Goal: Find specific page/section: Find specific page/section

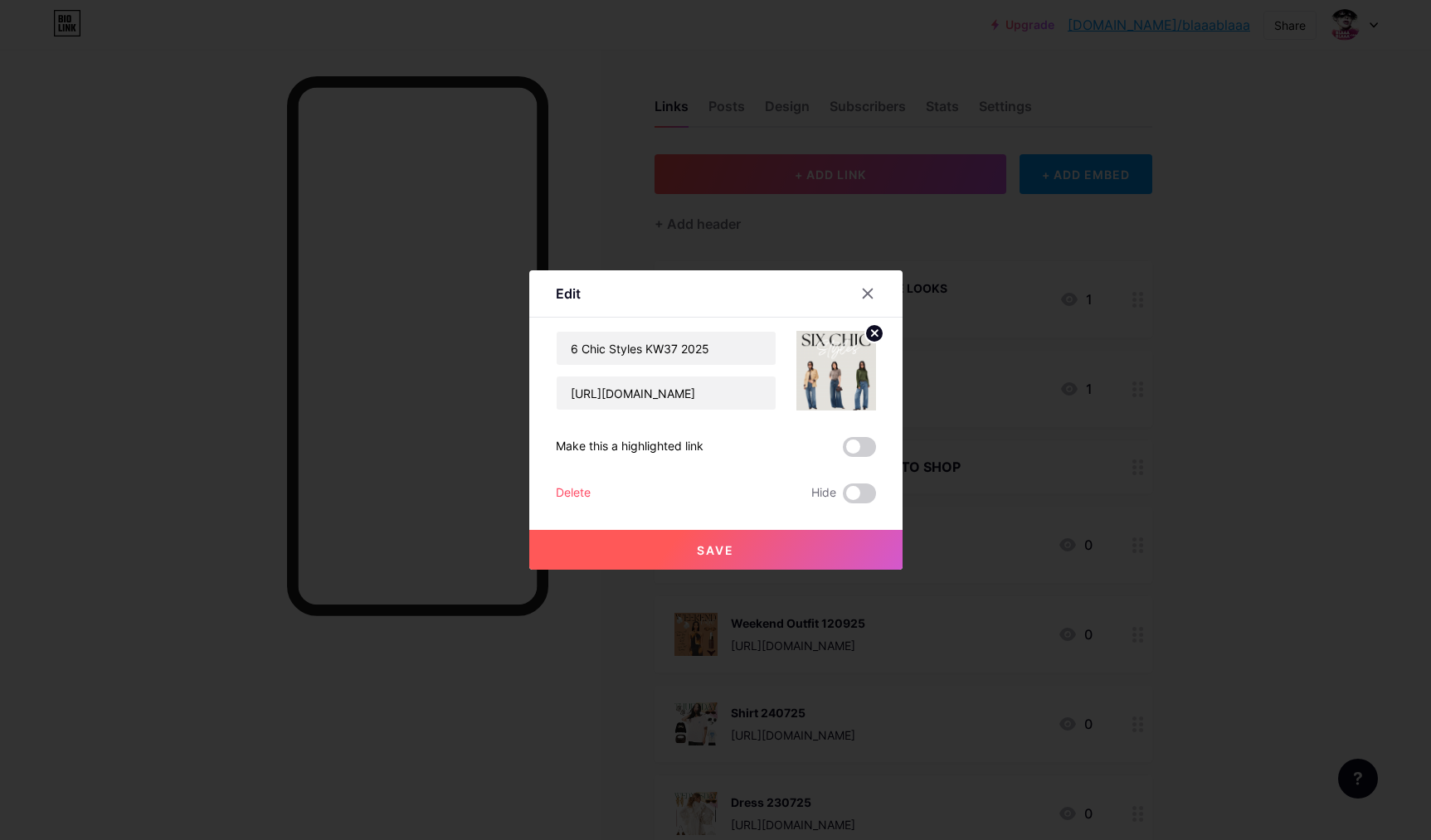
click at [793, 115] on div at bounding box center [715, 420] width 1431 height 840
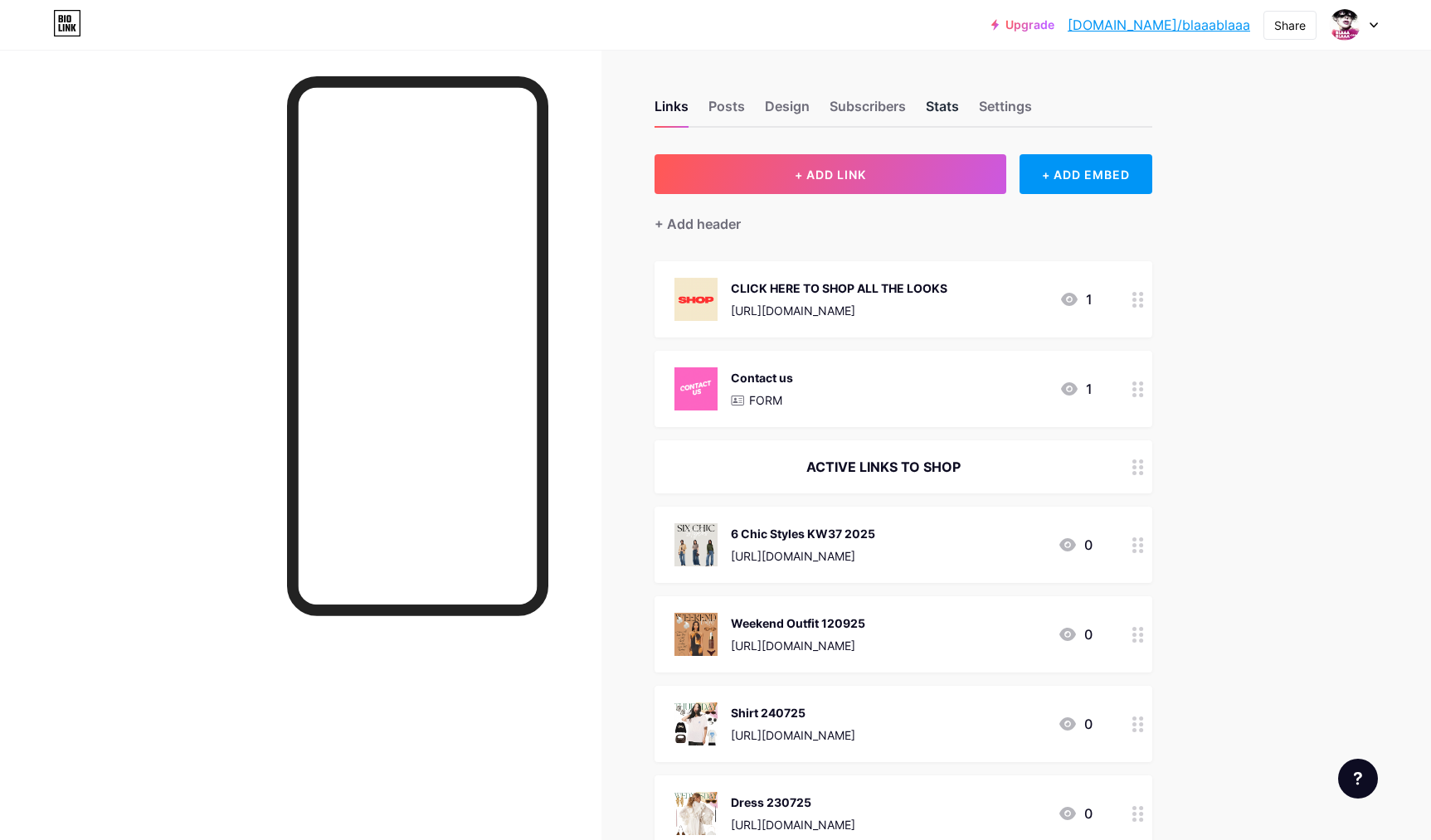
click at [939, 105] on div "Stats" at bounding box center [942, 111] width 33 height 30
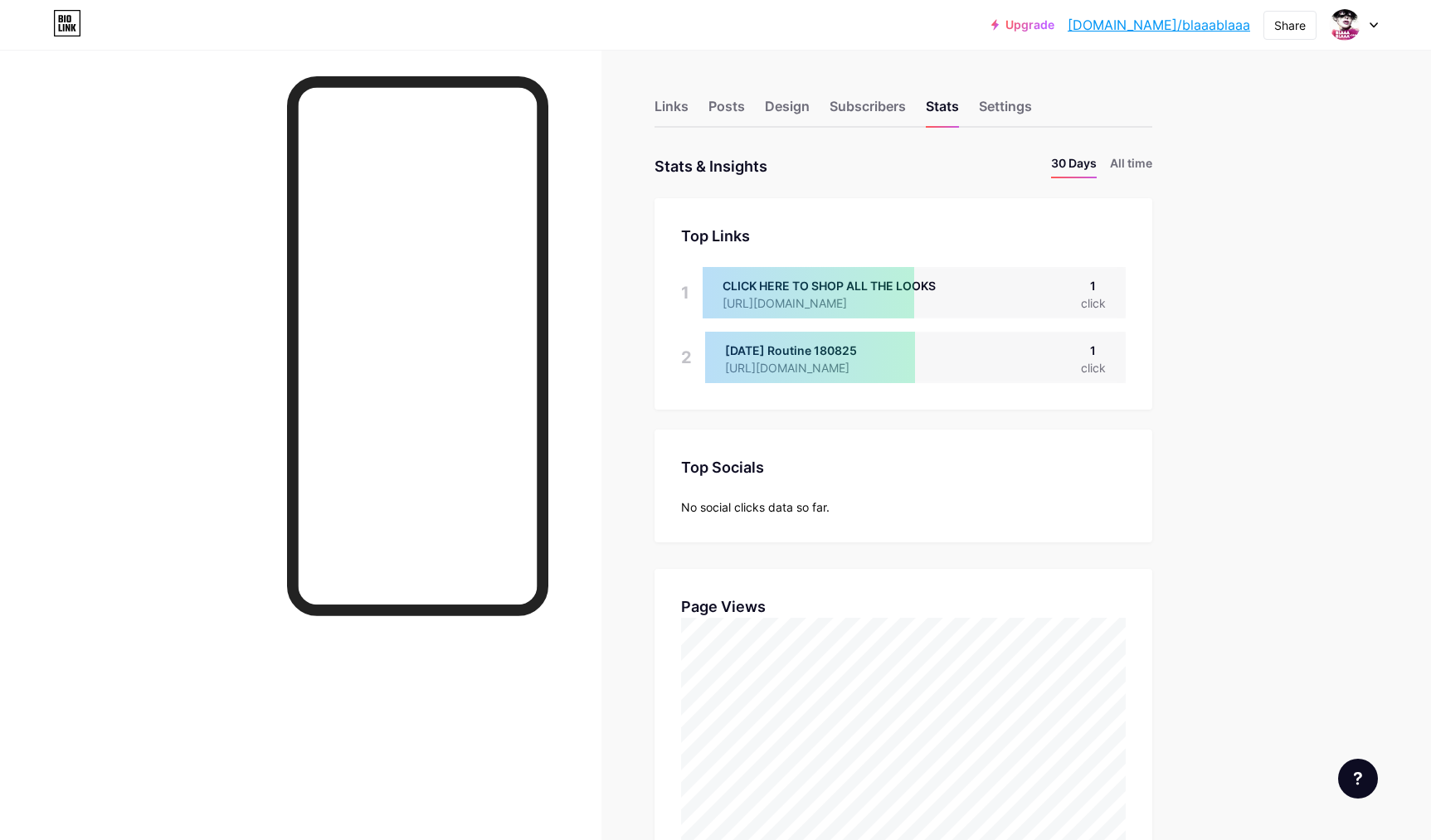
drag, startPoint x: 669, startPoint y: 100, endPoint x: 226, endPoint y: 0, distance: 454.1
click at [669, 100] on div "Links" at bounding box center [671, 111] width 34 height 30
click at [668, 102] on div "Links" at bounding box center [671, 111] width 34 height 30
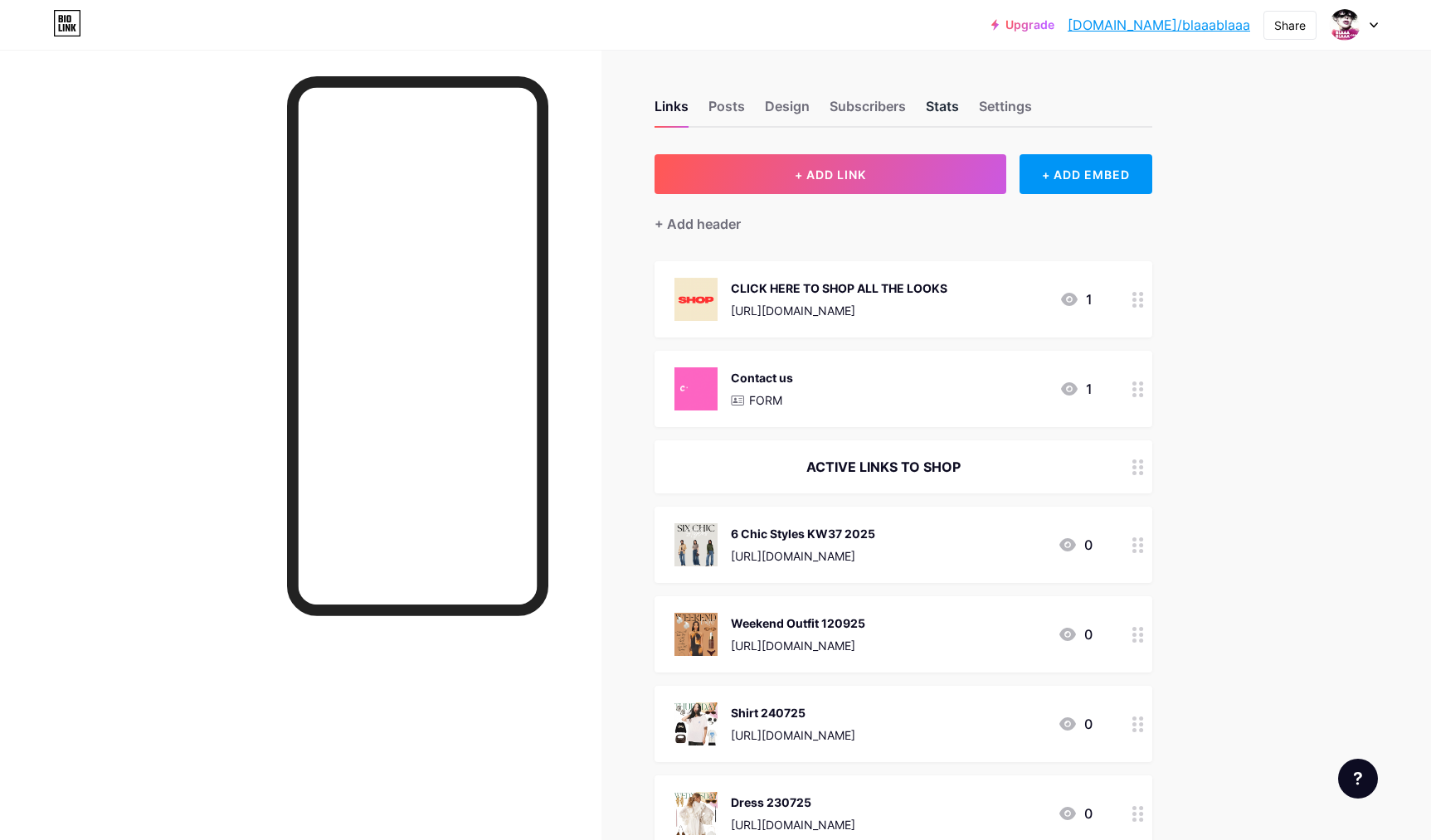
click at [940, 114] on div "Stats" at bounding box center [942, 111] width 33 height 30
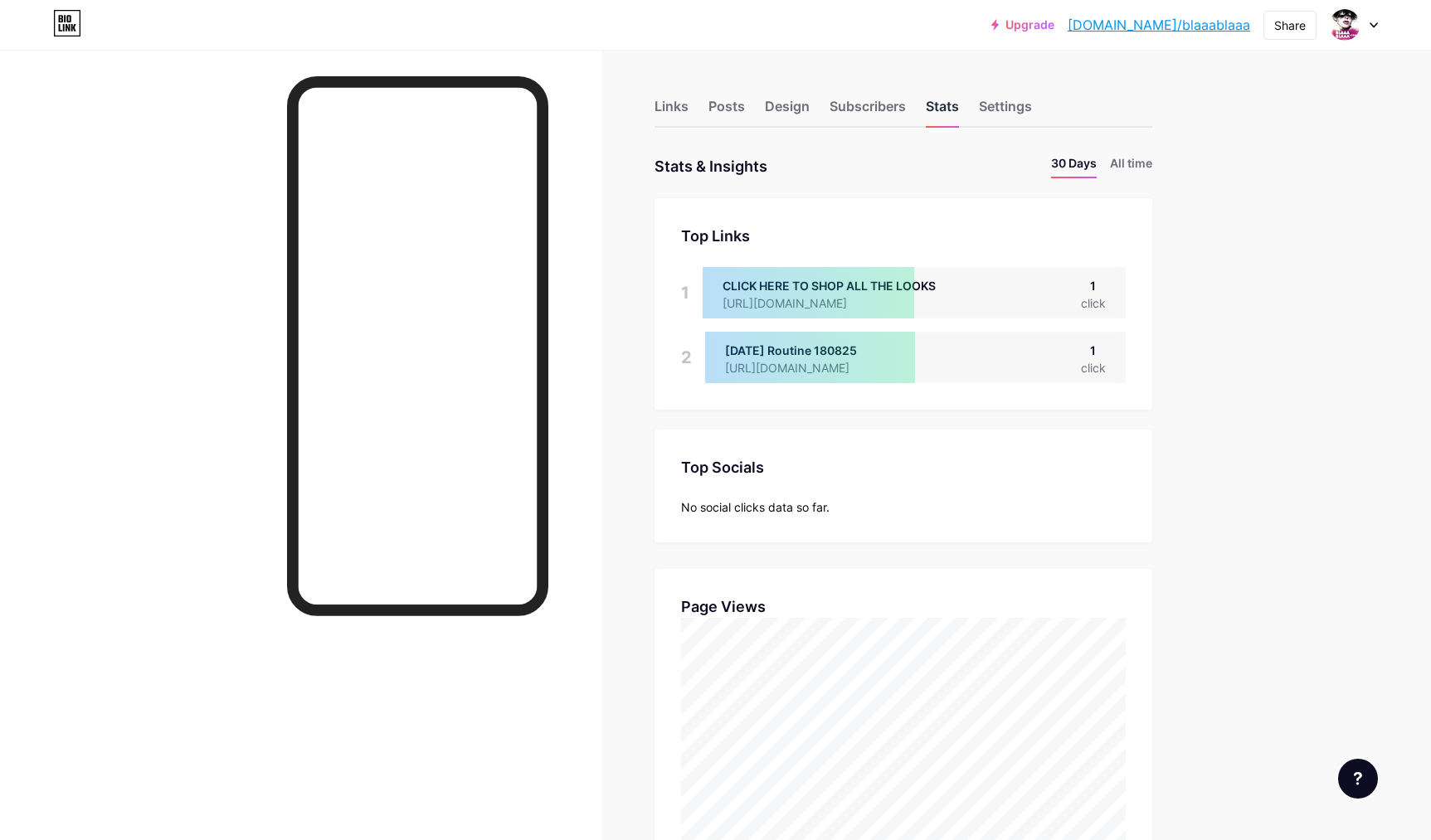
scroll to position [840, 1431]
drag, startPoint x: 672, startPoint y: 109, endPoint x: 478, endPoint y: 15, distance: 215.6
click at [672, 109] on div "Links" at bounding box center [671, 111] width 34 height 30
